Goal: Information Seeking & Learning: Learn about a topic

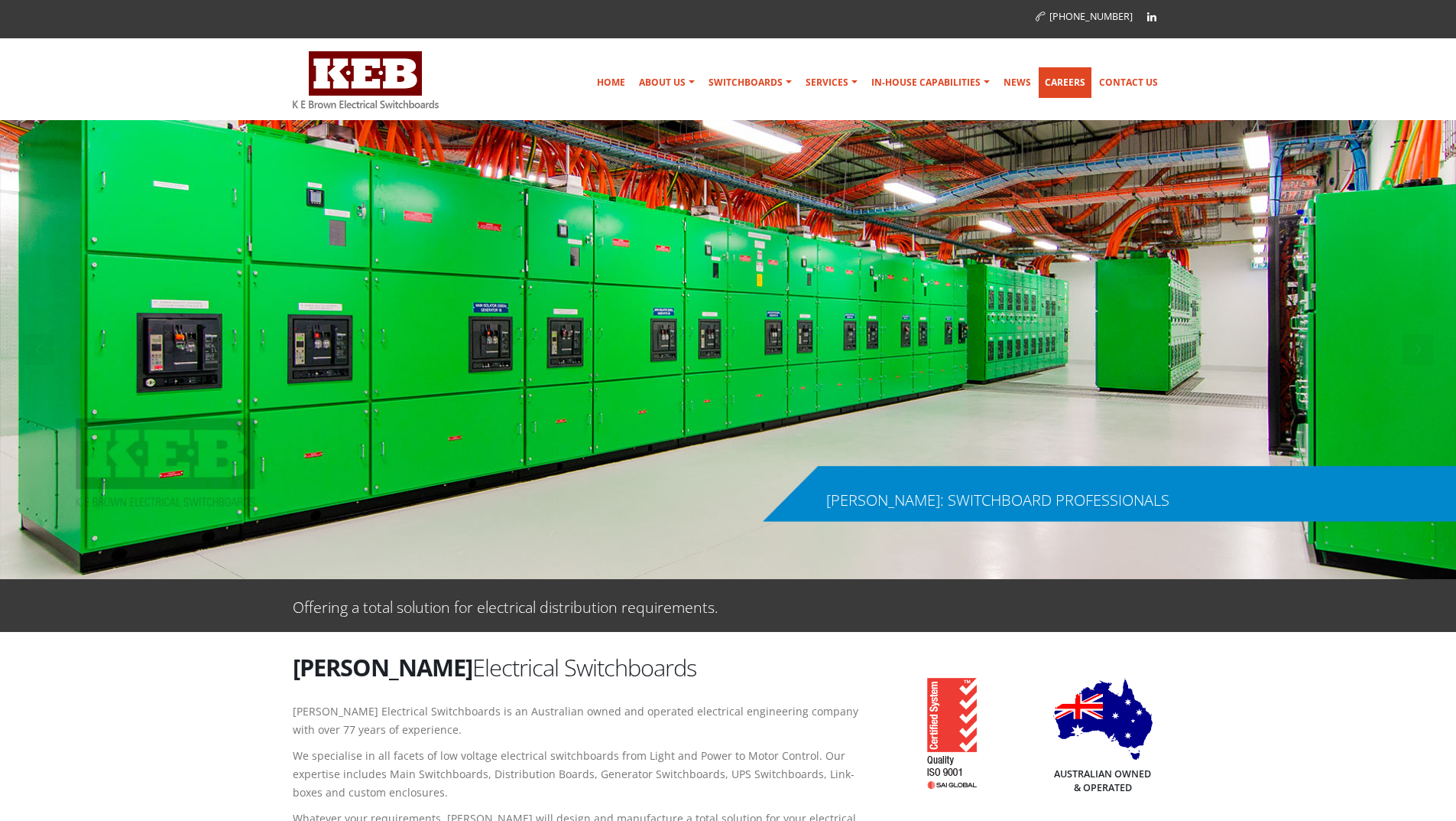
click at [1064, 82] on link "Careers" at bounding box center [1065, 83] width 53 height 31
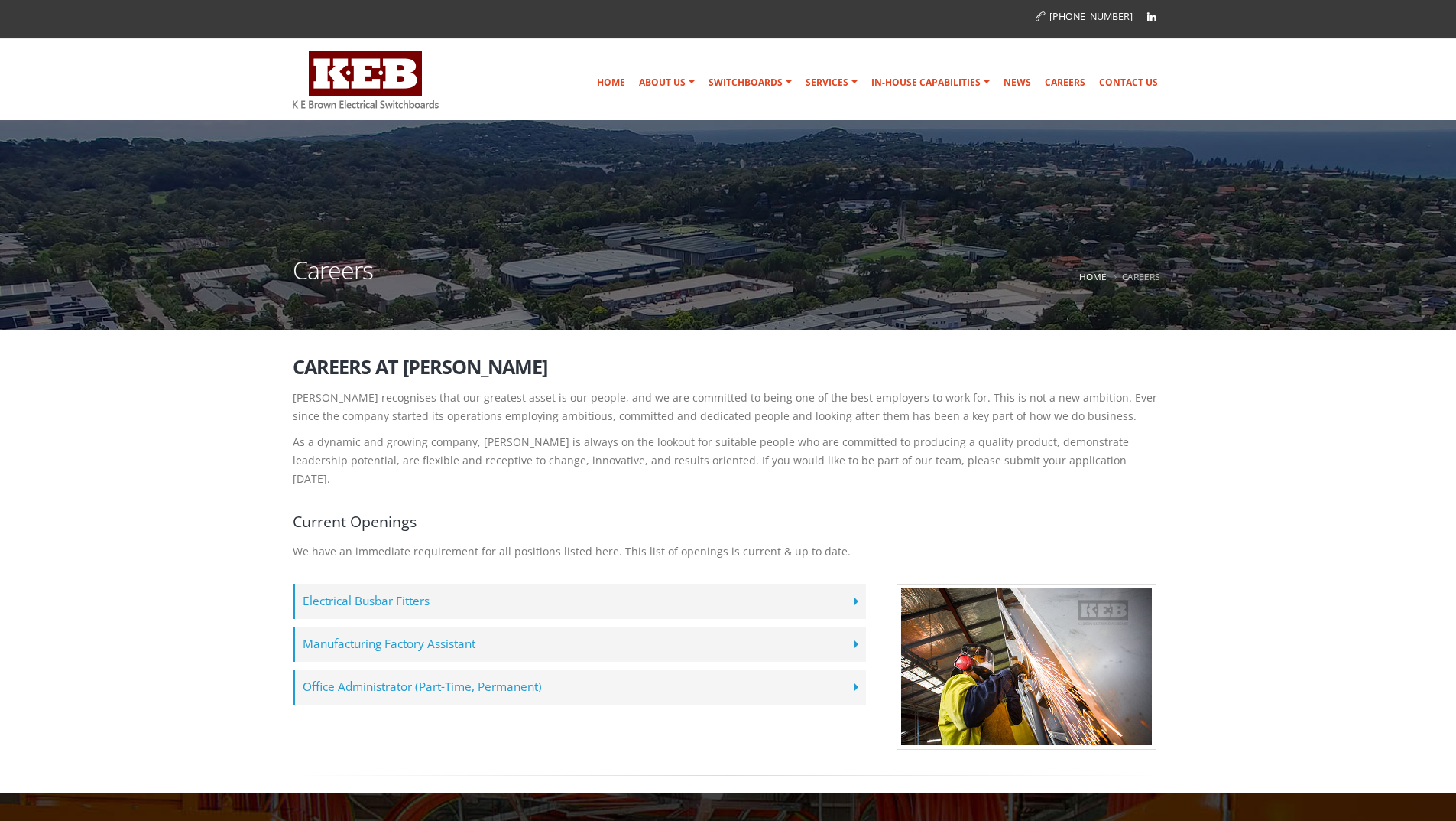
click at [822, 669] on label "Office Administrator (Part-Time, Permanent)" at bounding box center [579, 686] width 573 height 35
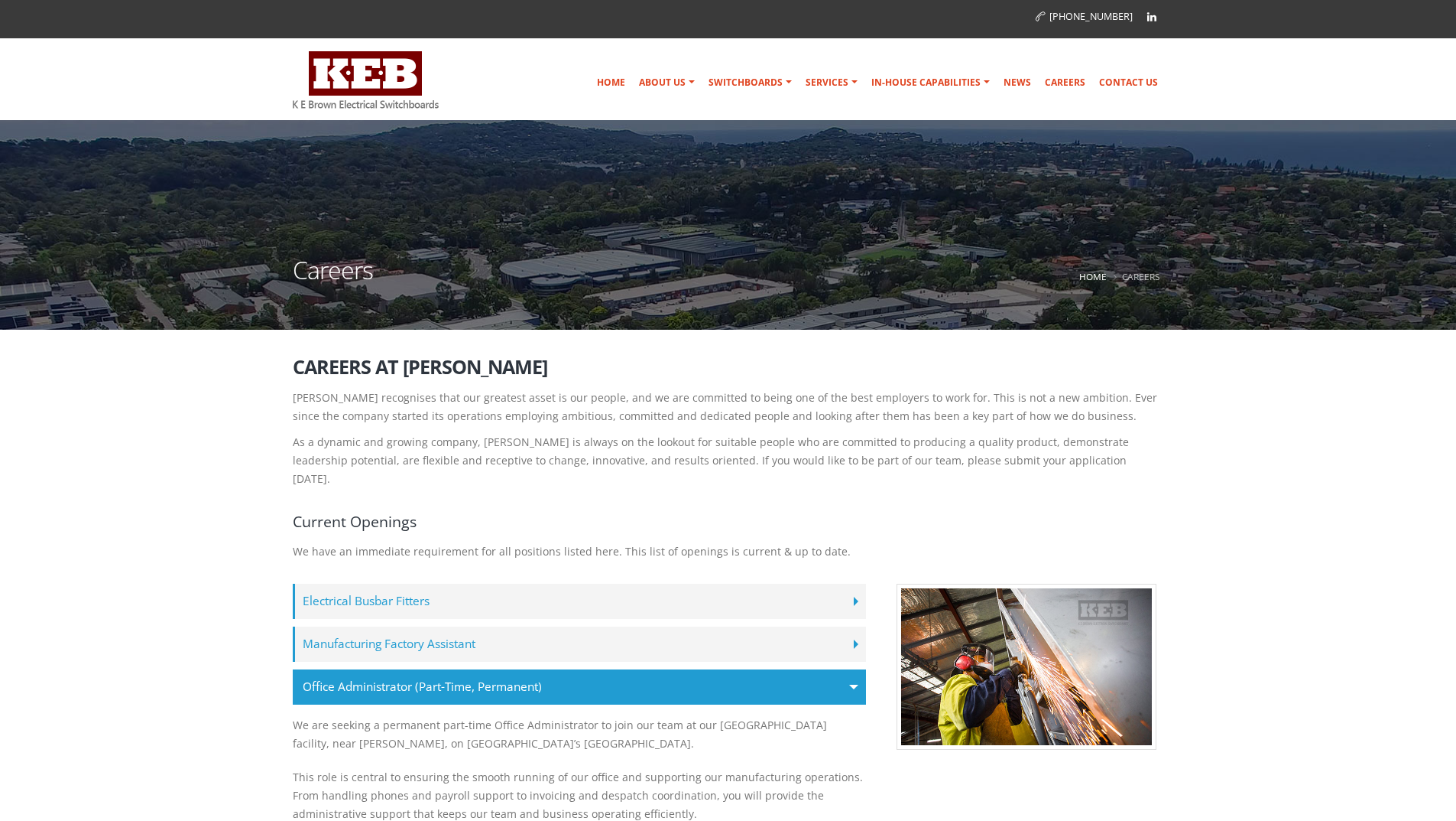
click at [846, 669] on label "Office Administrator (Part-Time, Permanent)" at bounding box center [579, 686] width 573 height 35
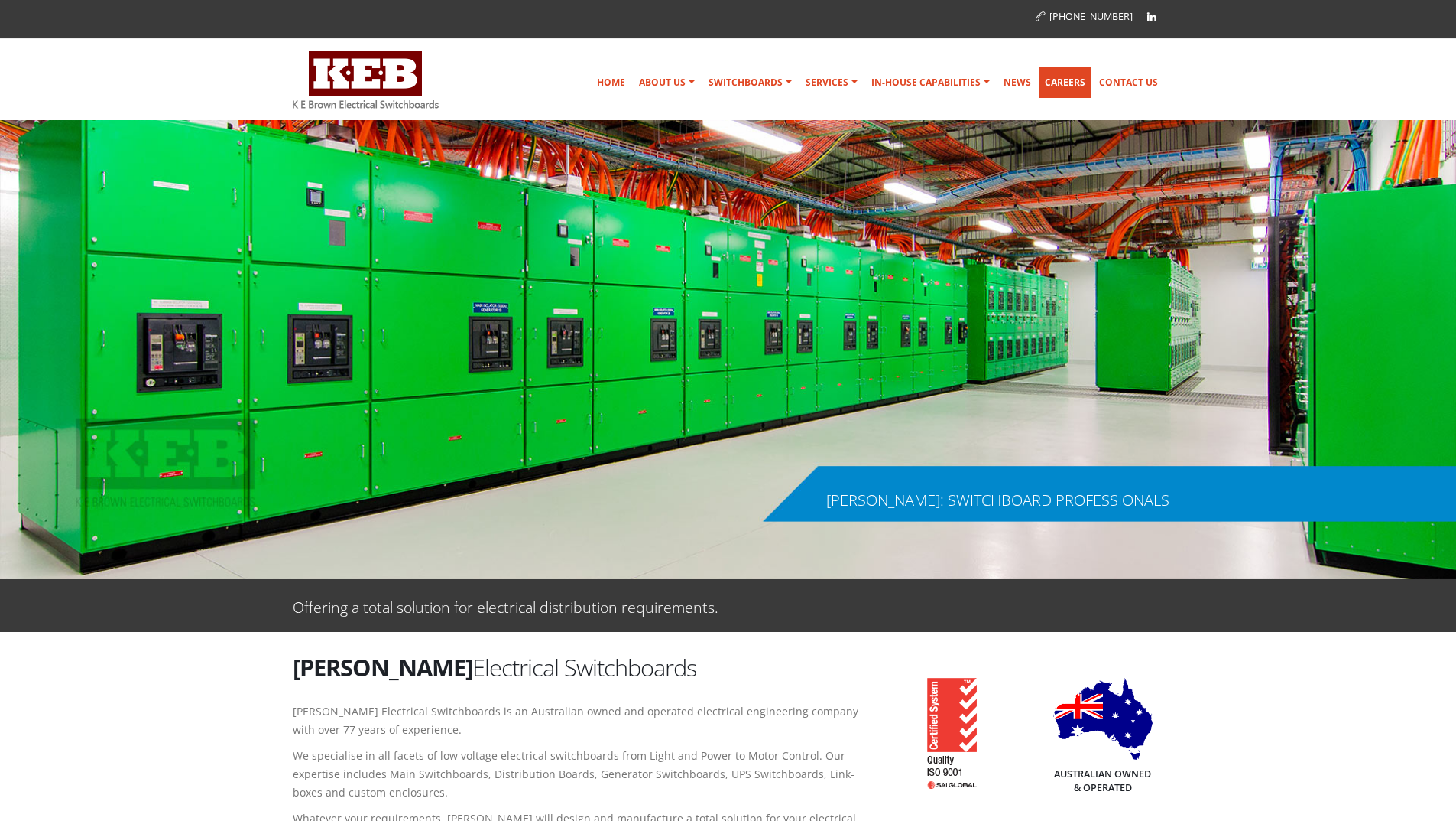
click at [1056, 80] on link "Careers" at bounding box center [1065, 83] width 53 height 31
click at [1067, 82] on link "Careers" at bounding box center [1065, 83] width 53 height 31
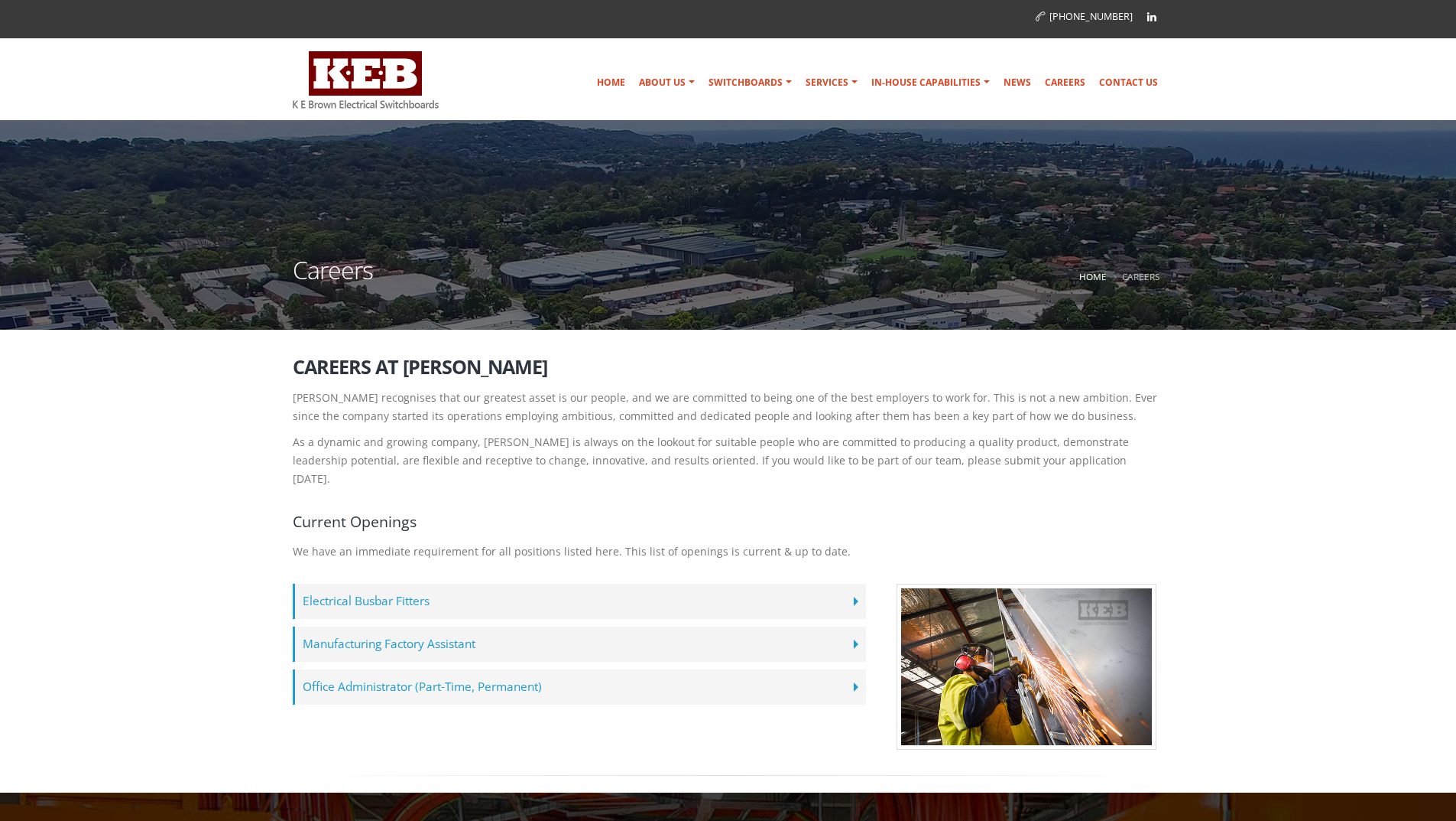
click at [477, 669] on label "Office Administrator (Part-Time, Permanent)" at bounding box center [579, 686] width 573 height 35
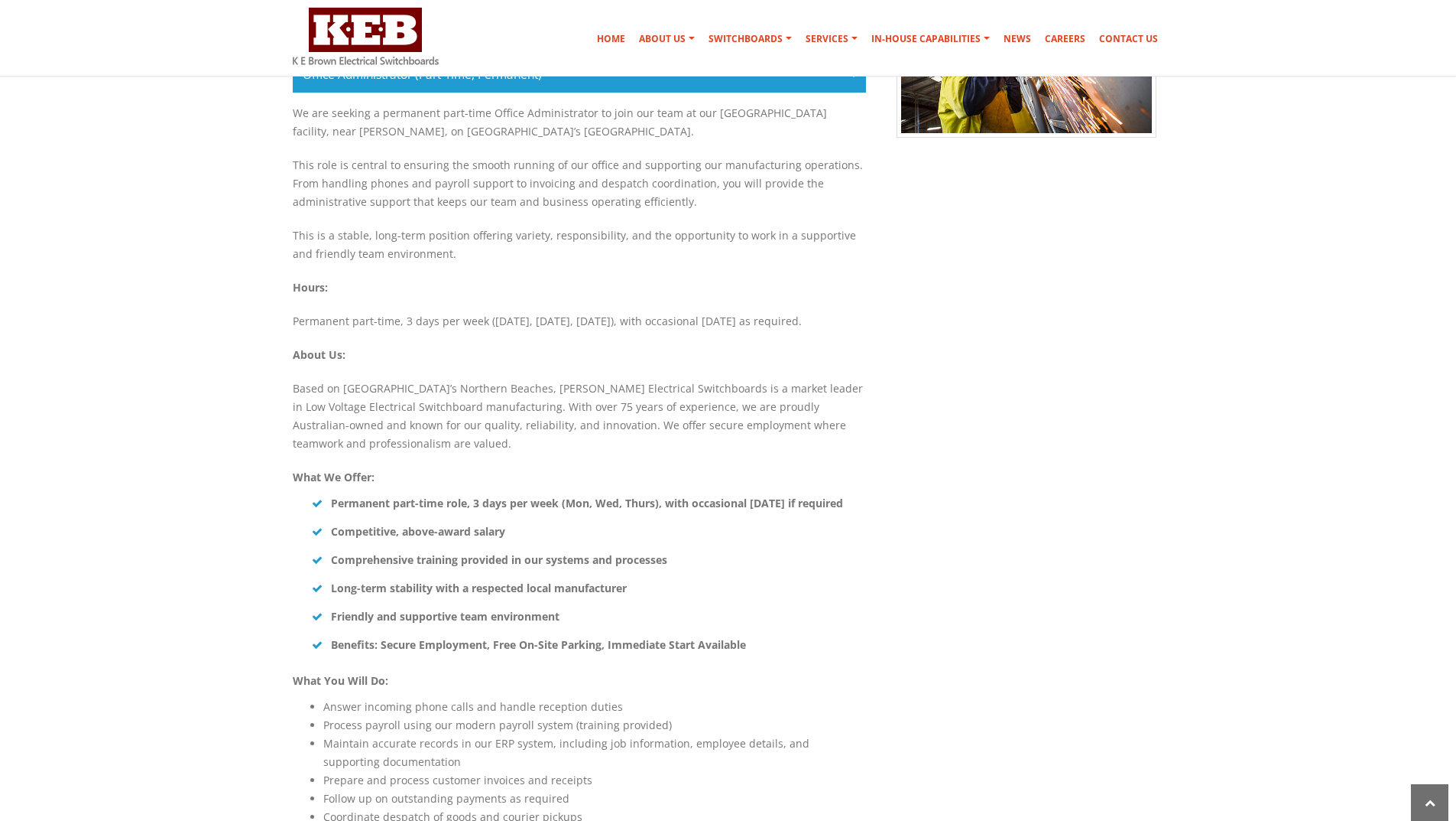
scroll to position [688, 0]
